Goal: Transaction & Acquisition: Obtain resource

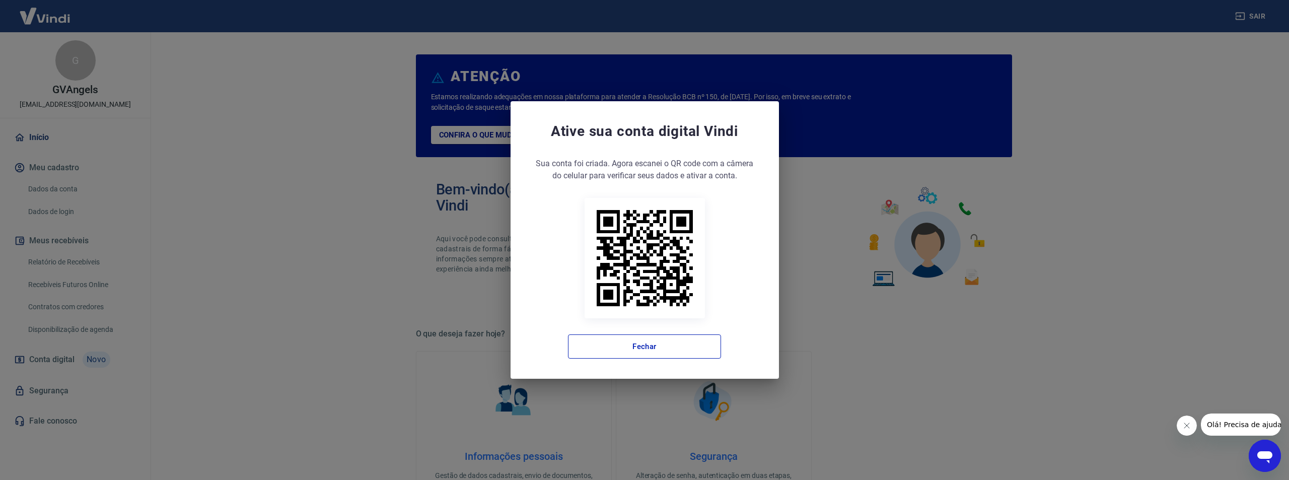
click at [670, 346] on button "Fechar" at bounding box center [644, 346] width 153 height 24
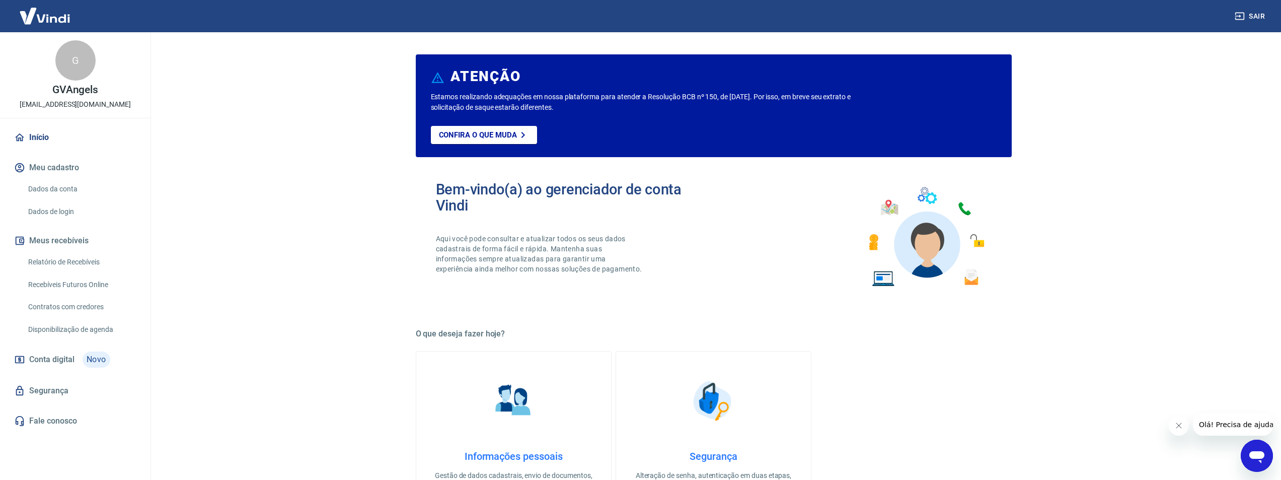
click at [57, 262] on link "Relatório de Recebíveis" at bounding box center [81, 262] width 114 height 21
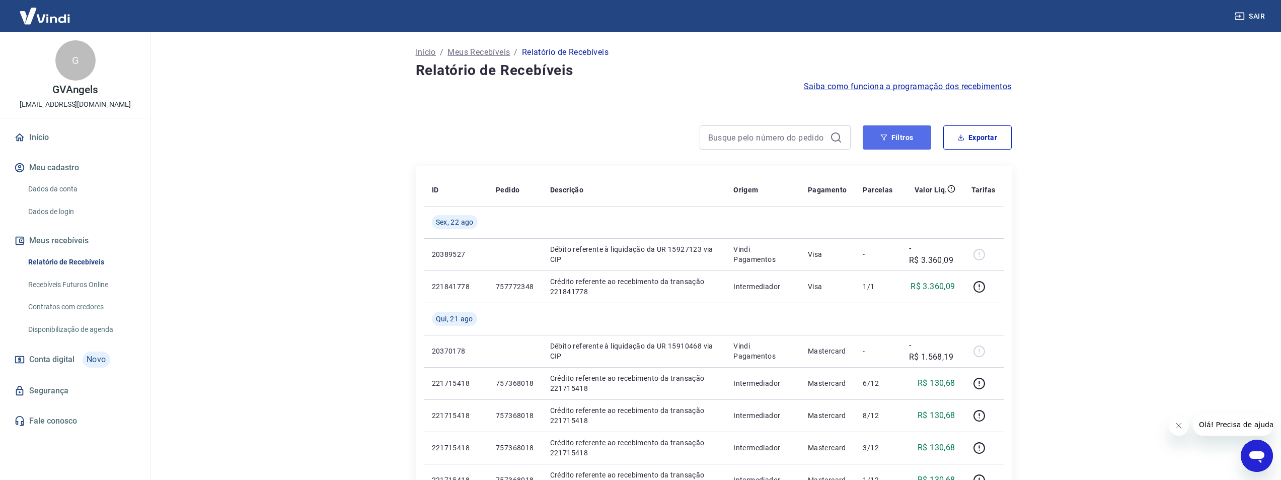
click at [901, 141] on button "Filtros" at bounding box center [897, 137] width 68 height 24
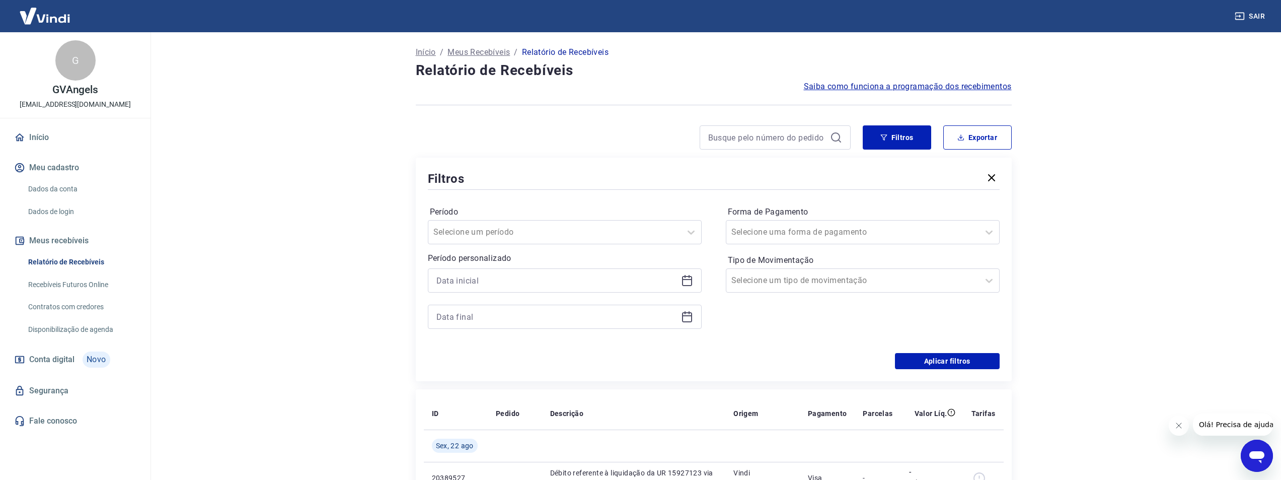
click at [686, 281] on icon at bounding box center [687, 280] width 12 height 12
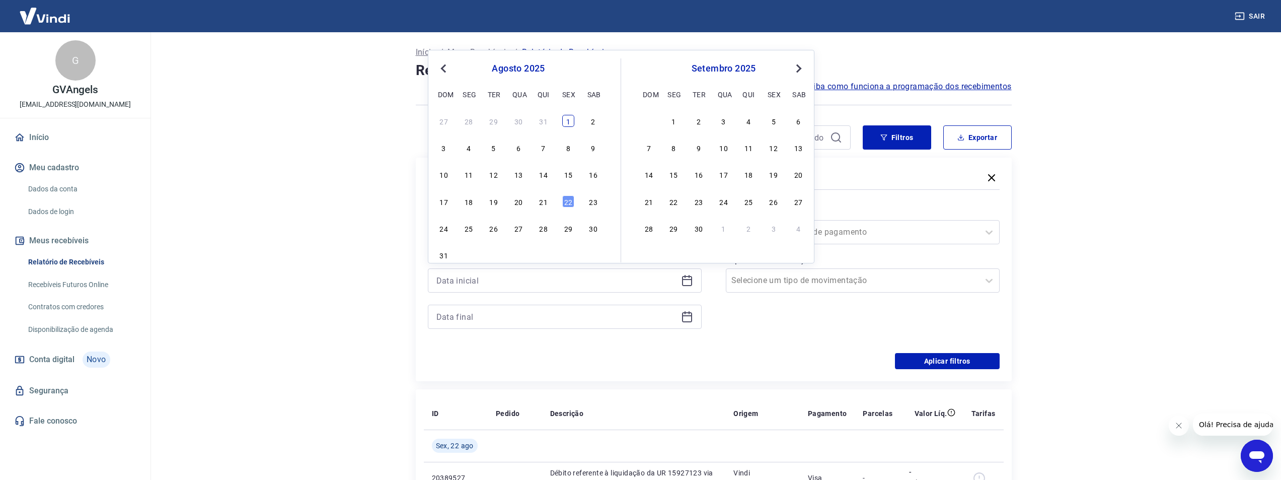
click at [566, 125] on div "1" at bounding box center [568, 121] width 12 height 12
type input "[DATE]"
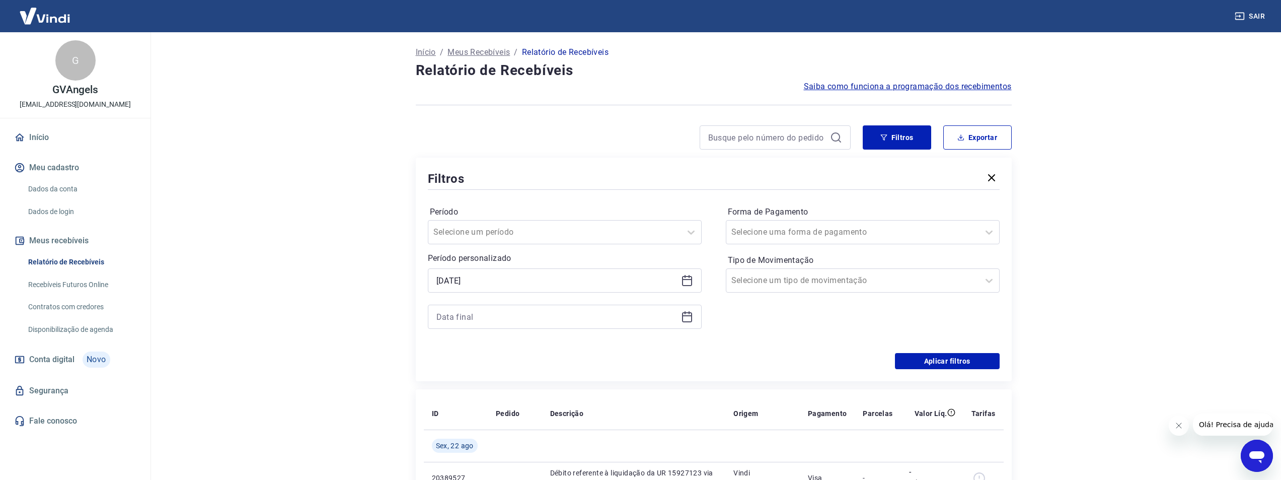
drag, startPoint x: 680, startPoint y: 322, endPoint x: 690, endPoint y: 321, distance: 10.1
click at [686, 322] on div at bounding box center [565, 317] width 274 height 24
click at [691, 321] on icon at bounding box center [687, 317] width 10 height 10
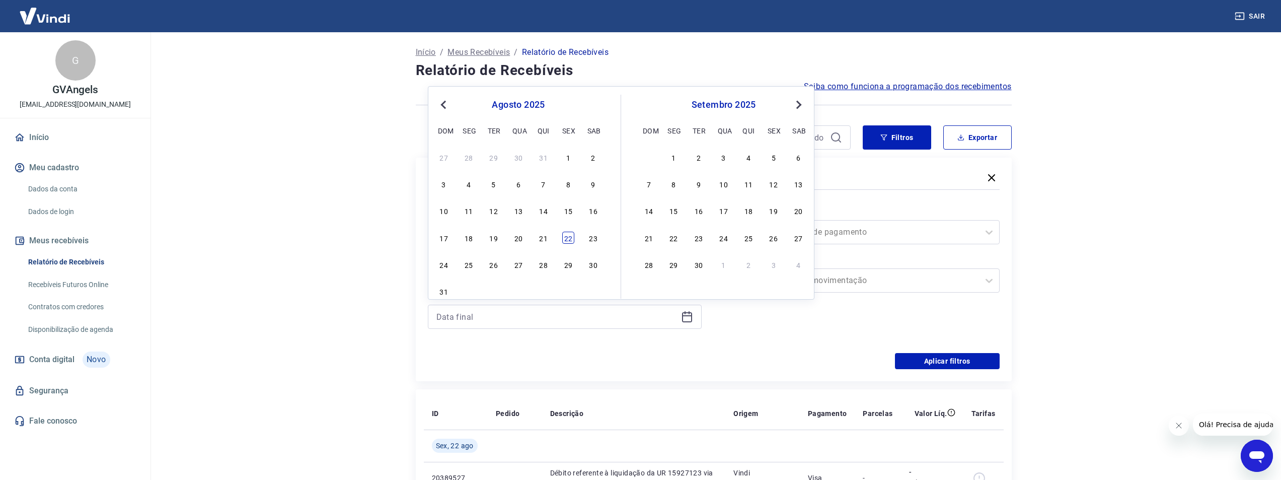
click at [571, 239] on div "22" at bounding box center [568, 238] width 12 height 12
type input "[DATE]"
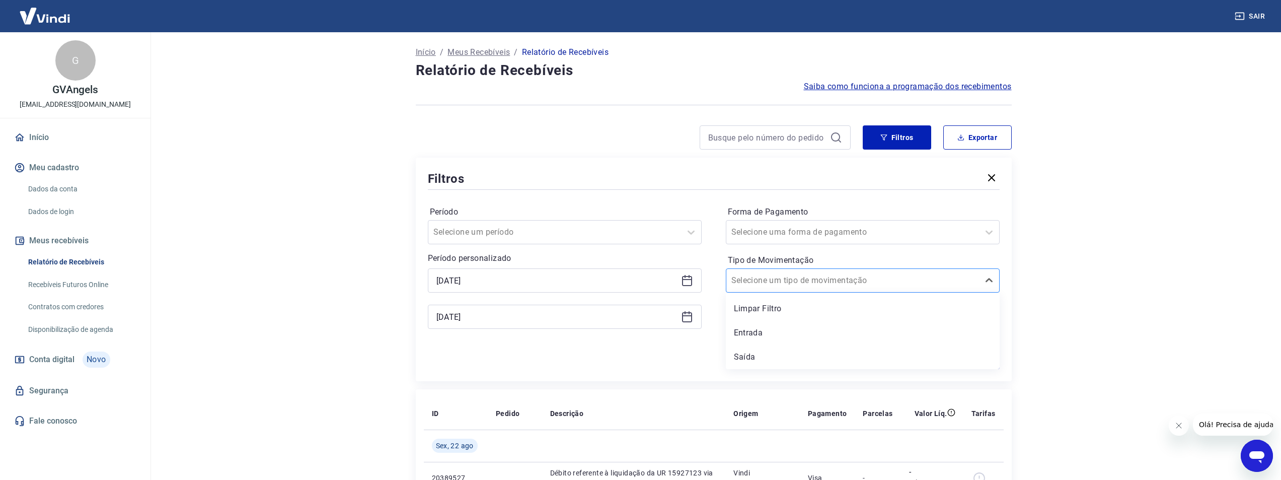
click at [901, 287] on div at bounding box center [852, 280] width 243 height 14
click at [830, 333] on div "Entrada" at bounding box center [863, 333] width 274 height 20
click at [963, 361] on button "Aplicar filtros" at bounding box center [947, 361] width 105 height 16
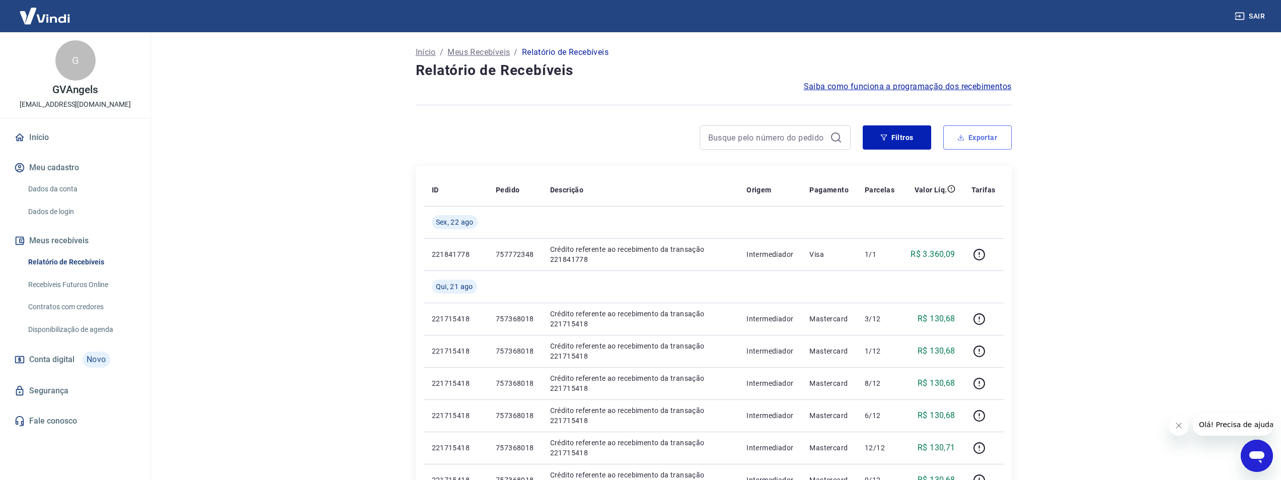
click at [964, 137] on icon "button" at bounding box center [960, 137] width 7 height 7
type input "[DATE]"
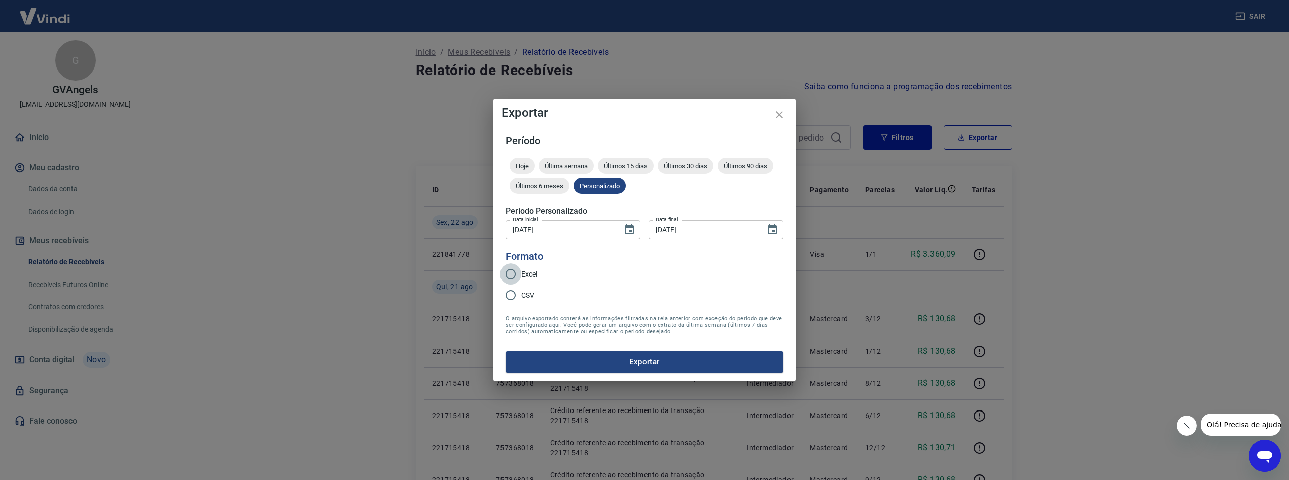
click at [510, 273] on input "Excel" at bounding box center [510, 273] width 21 height 21
radio input "true"
click at [561, 353] on button "Exportar" at bounding box center [644, 361] width 278 height 21
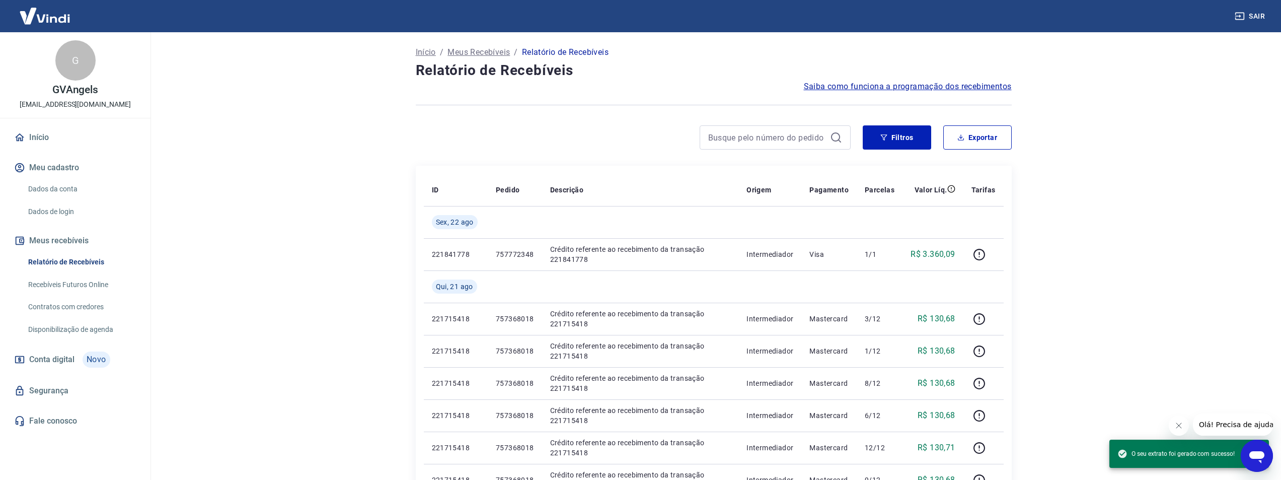
click at [58, 144] on link "Início" at bounding box center [75, 137] width 126 height 22
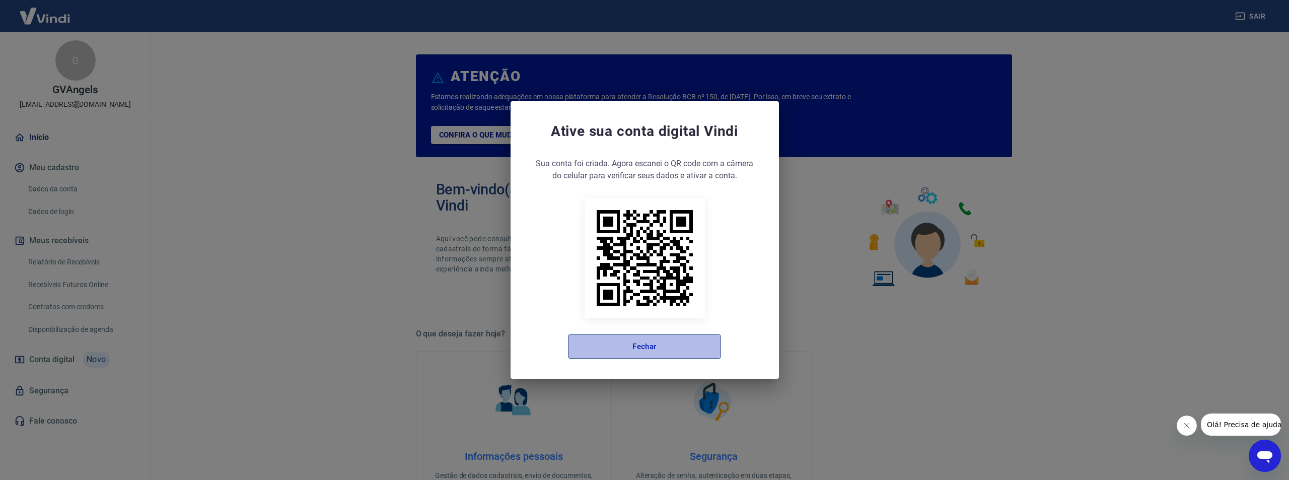
click at [653, 355] on button "Fechar" at bounding box center [644, 346] width 153 height 24
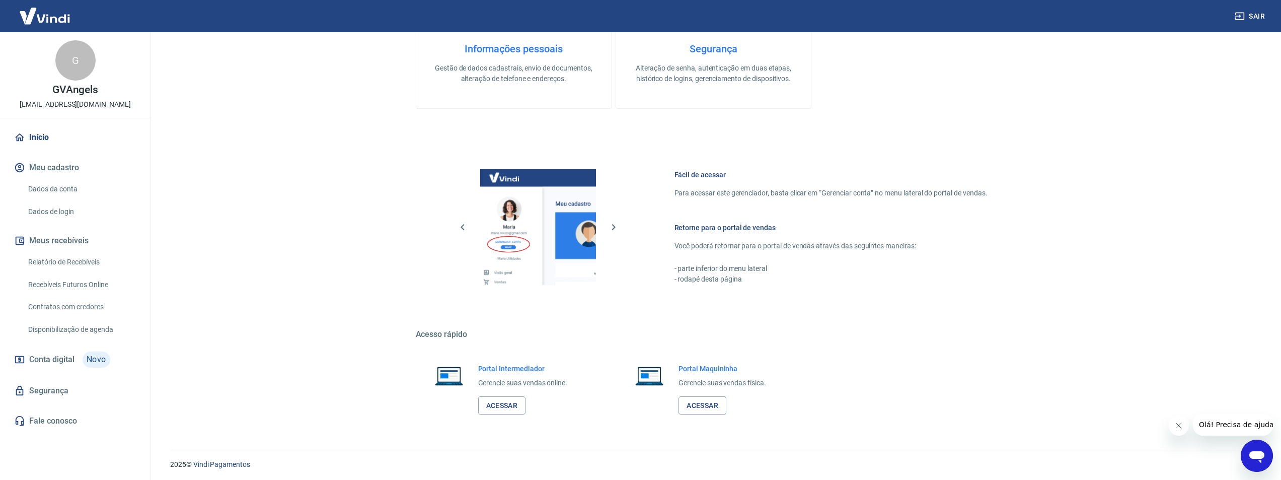
scroll to position [409, 0]
click at [497, 400] on link "Acessar" at bounding box center [502, 403] width 48 height 19
